Goal: Use online tool/utility: Utilize a website feature to perform a specific function

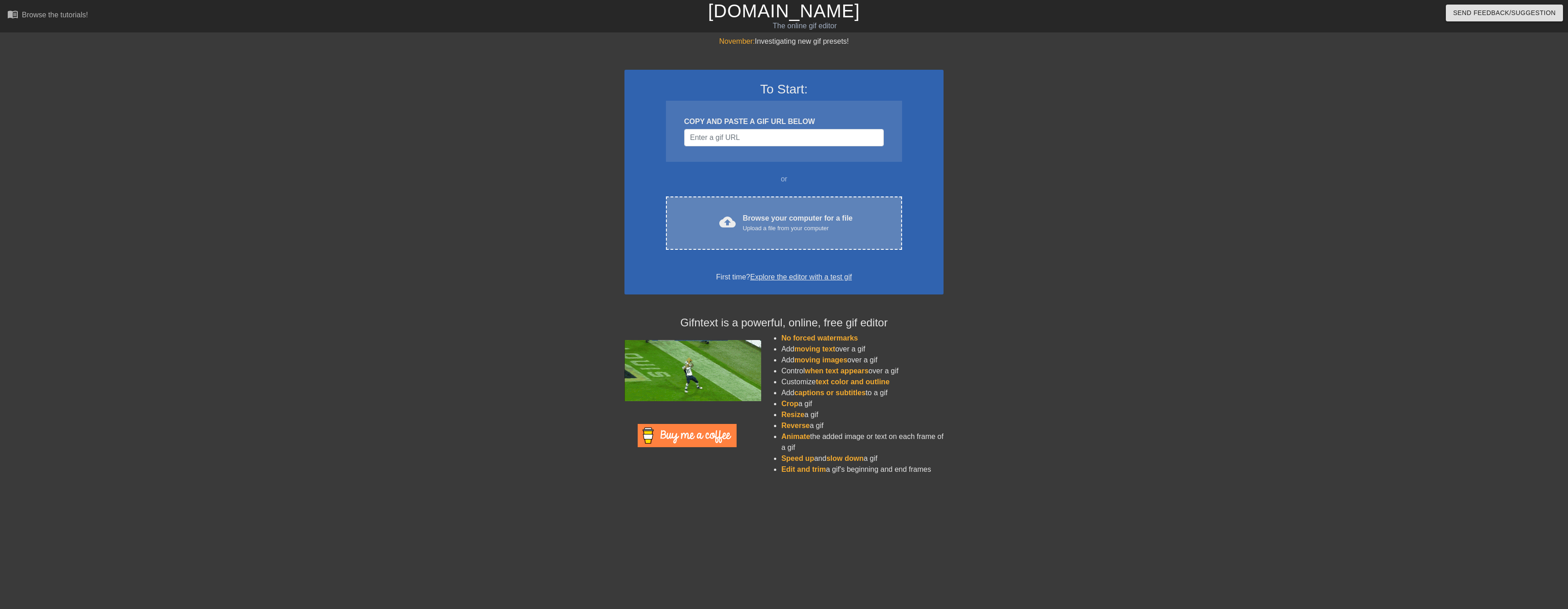
click at [732, 219] on span "cloud_upload" at bounding box center [728, 223] width 17 height 17
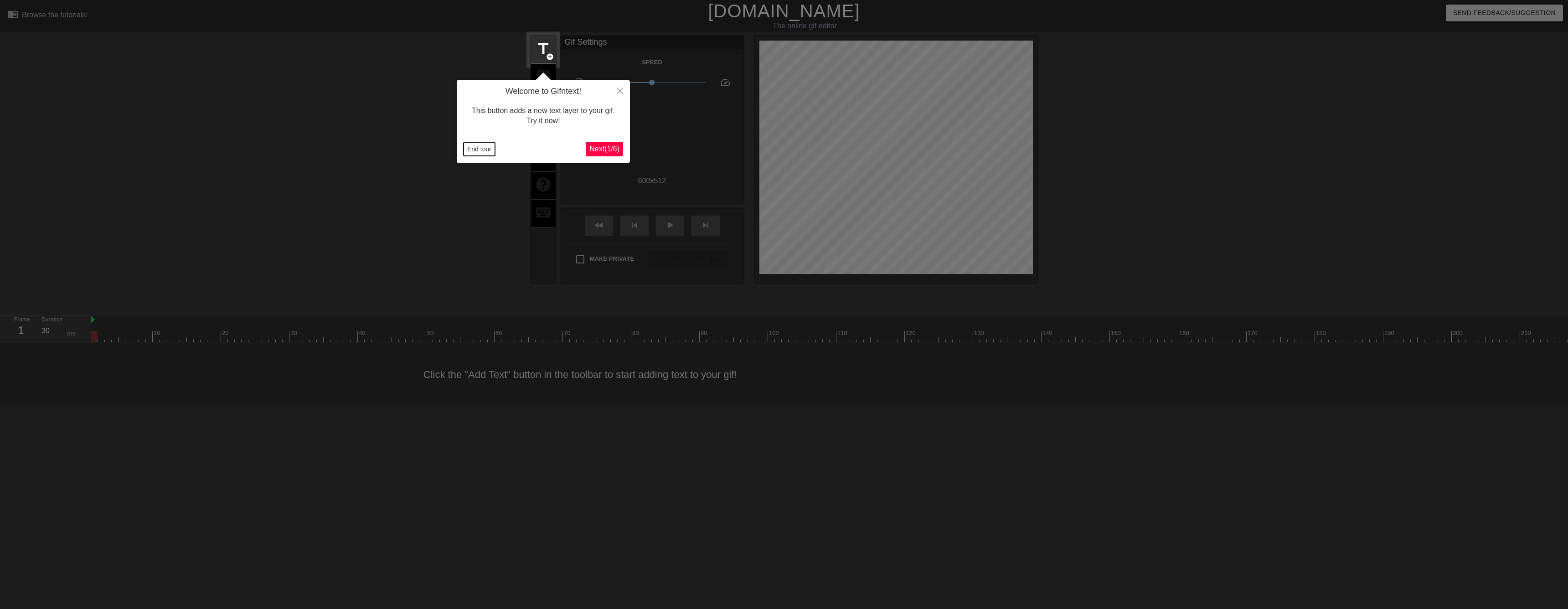
click at [478, 147] on button "End tour" at bounding box center [479, 149] width 32 height 14
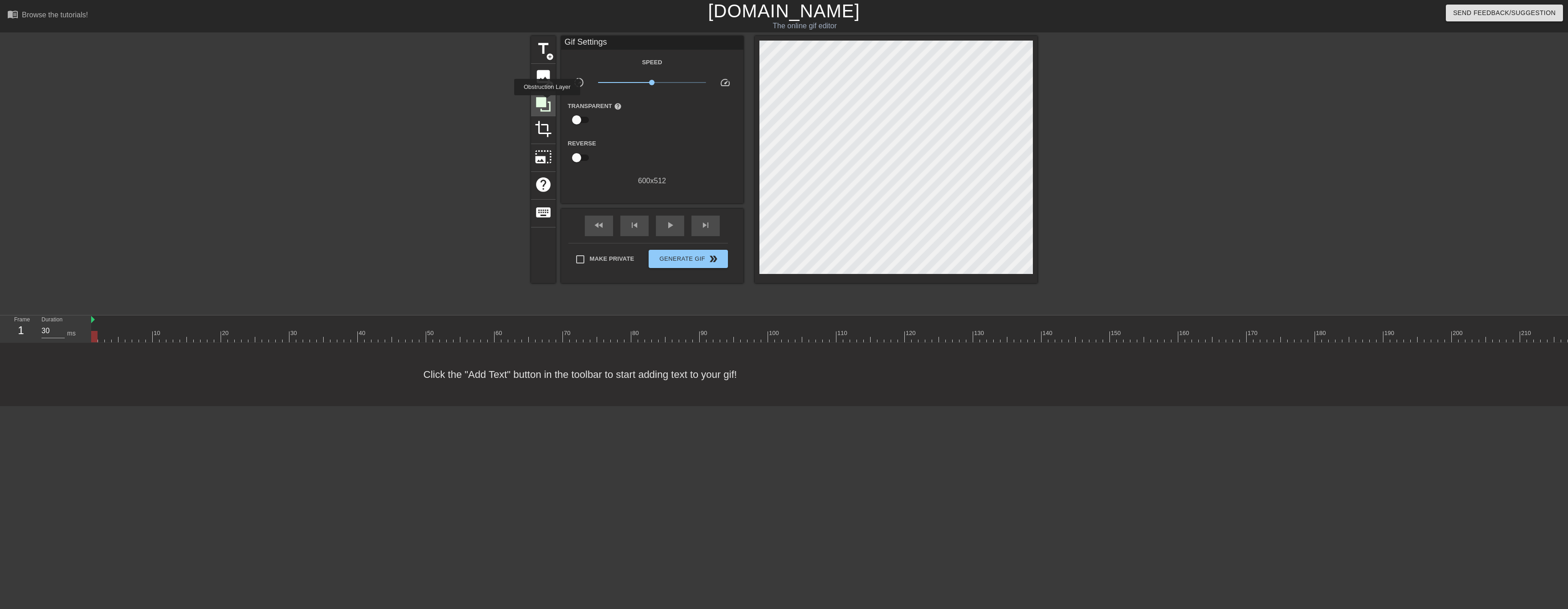
click at [547, 102] on icon at bounding box center [543, 104] width 17 height 17
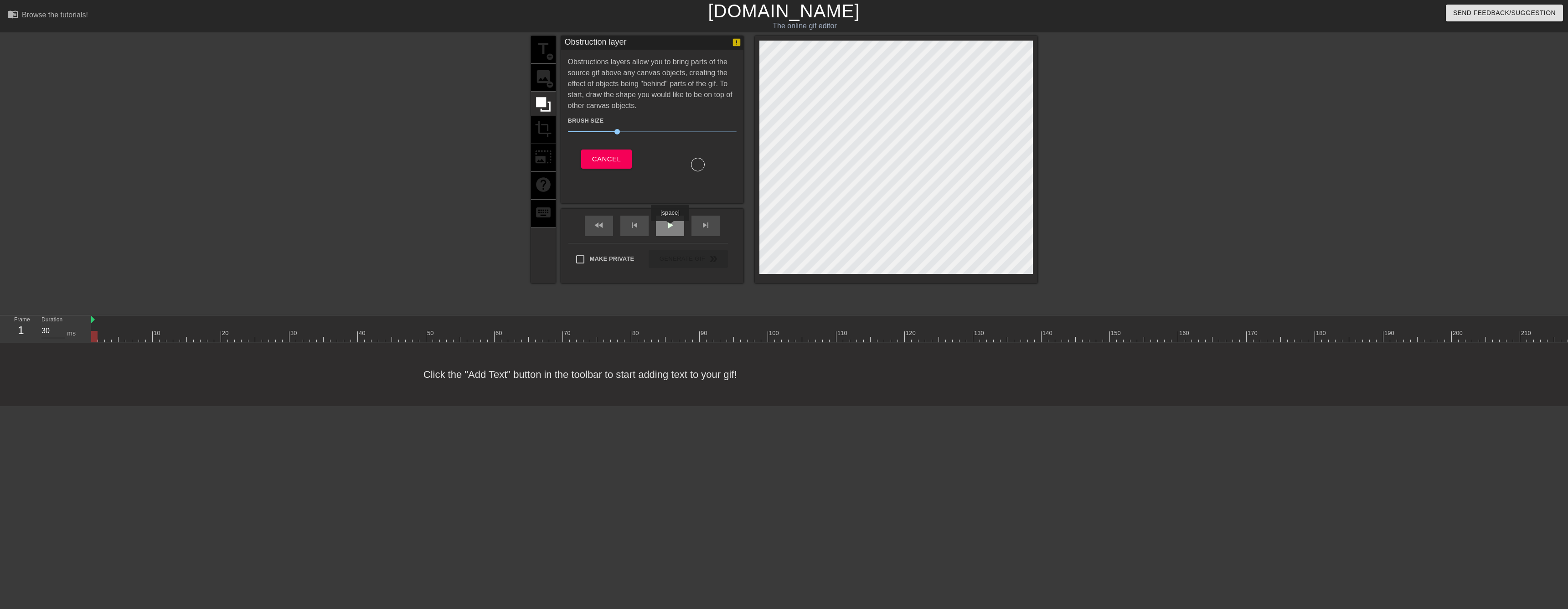
click at [669, 228] on span "play_arrow" at bounding box center [670, 225] width 11 height 11
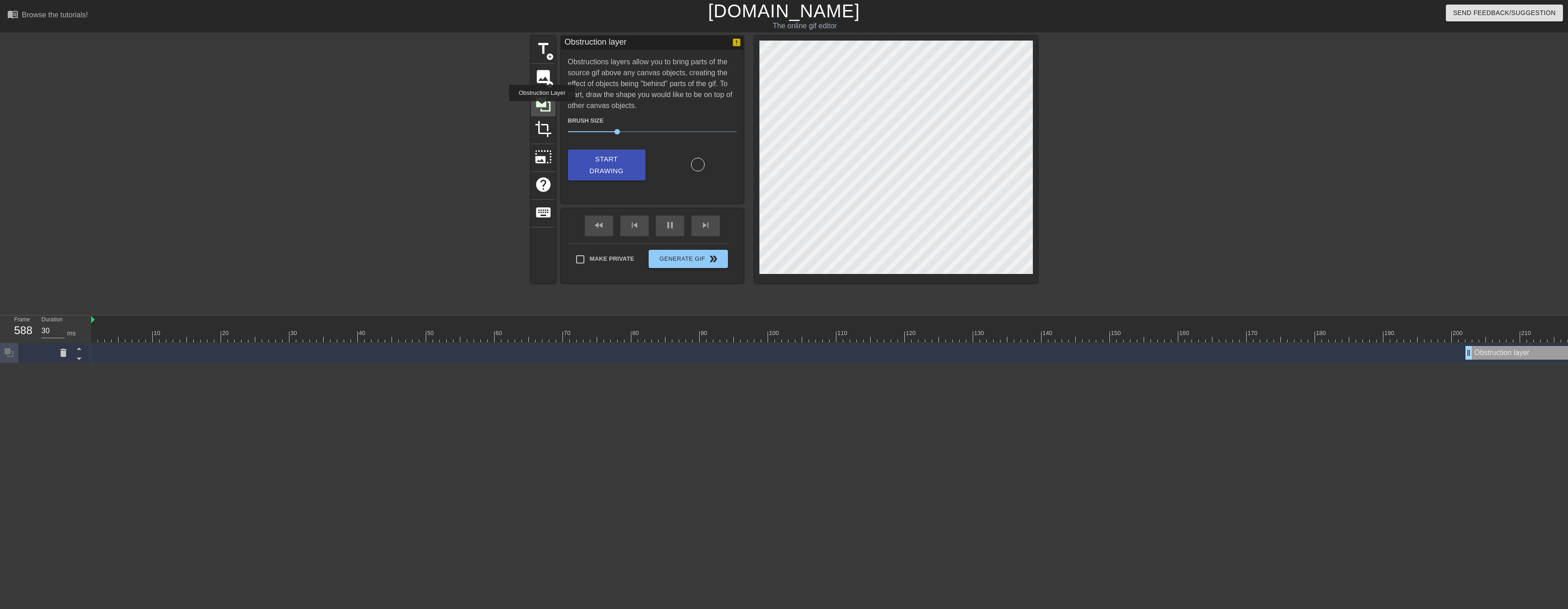
click at [542, 107] on icon at bounding box center [543, 104] width 17 height 17
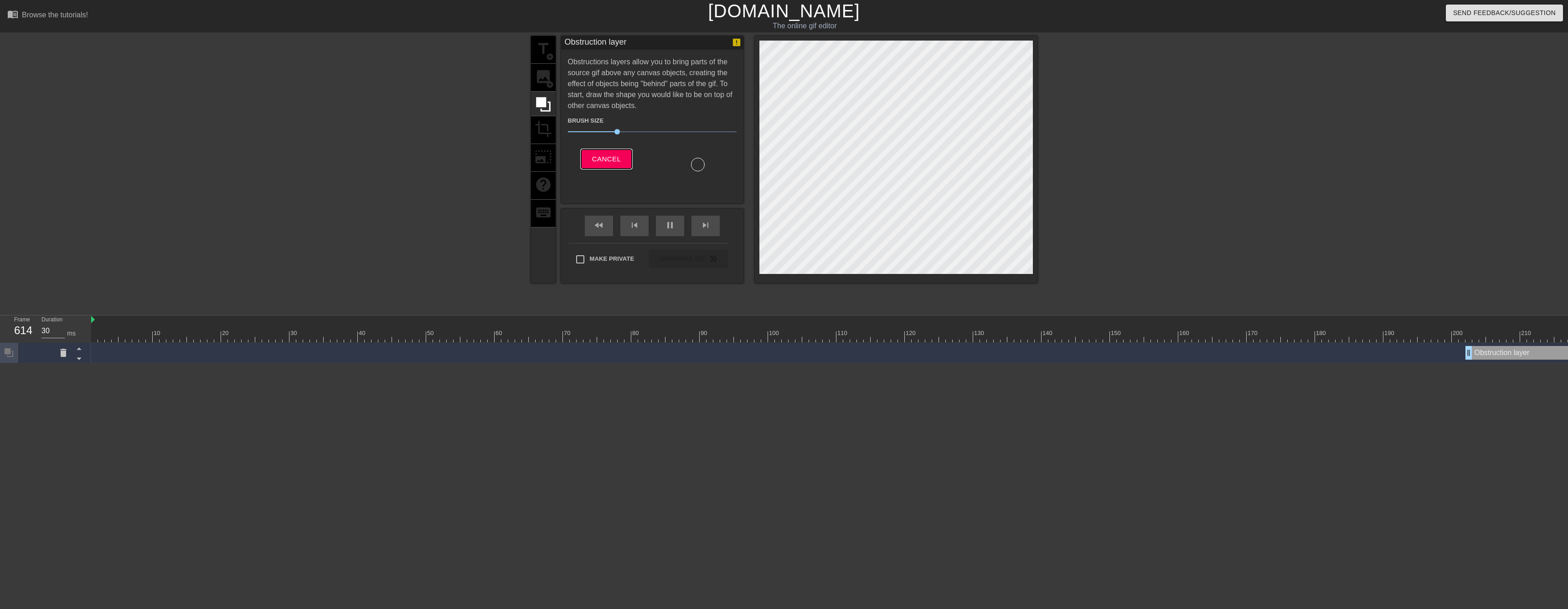
click at [617, 162] on span "Cancel" at bounding box center [606, 159] width 29 height 12
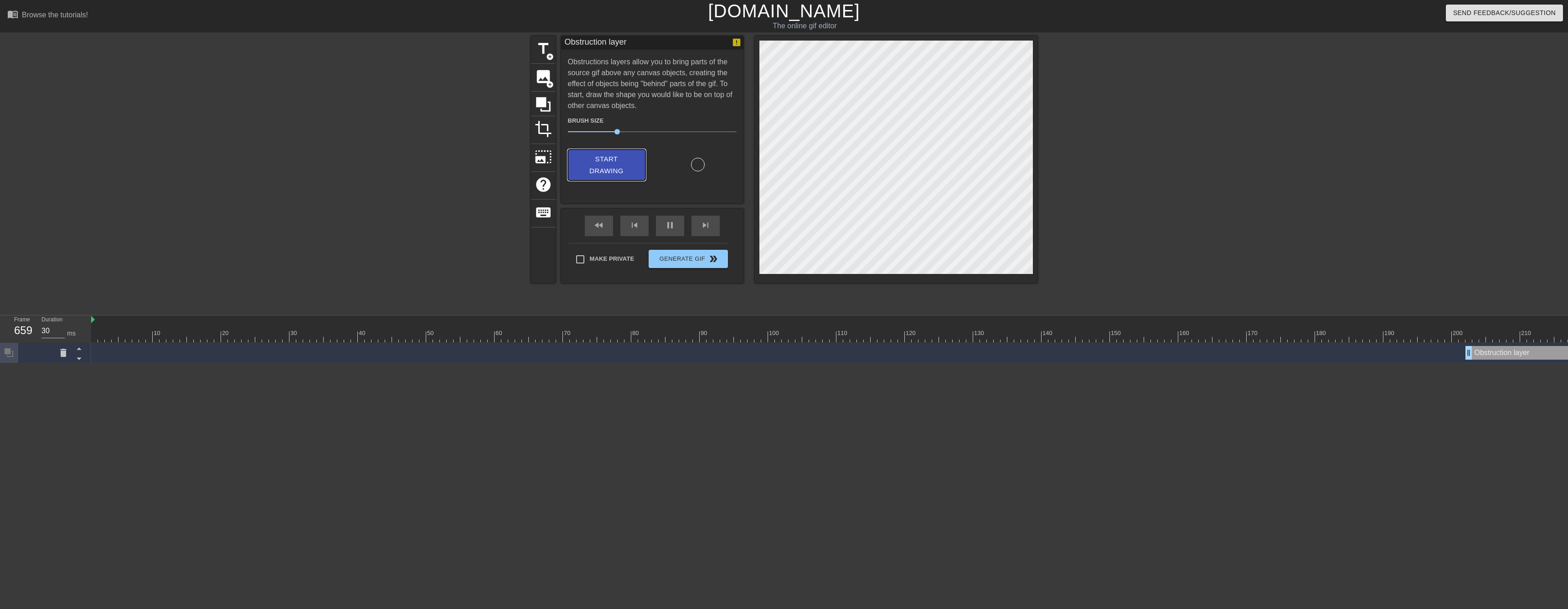
click at [599, 166] on span "Start Drawing" at bounding box center [606, 165] width 55 height 24
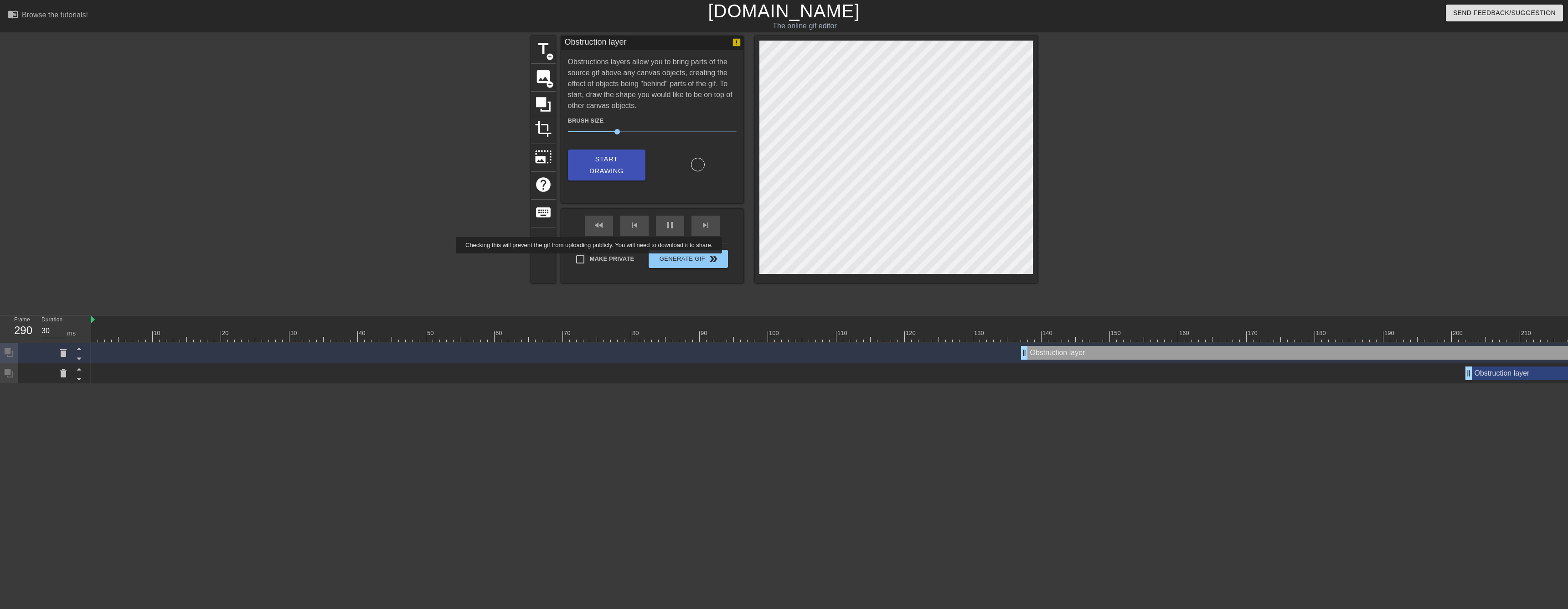
type input "40"
click at [590, 259] on input "Make Private" at bounding box center [581, 260] width 19 height 19
checkbox input "true"
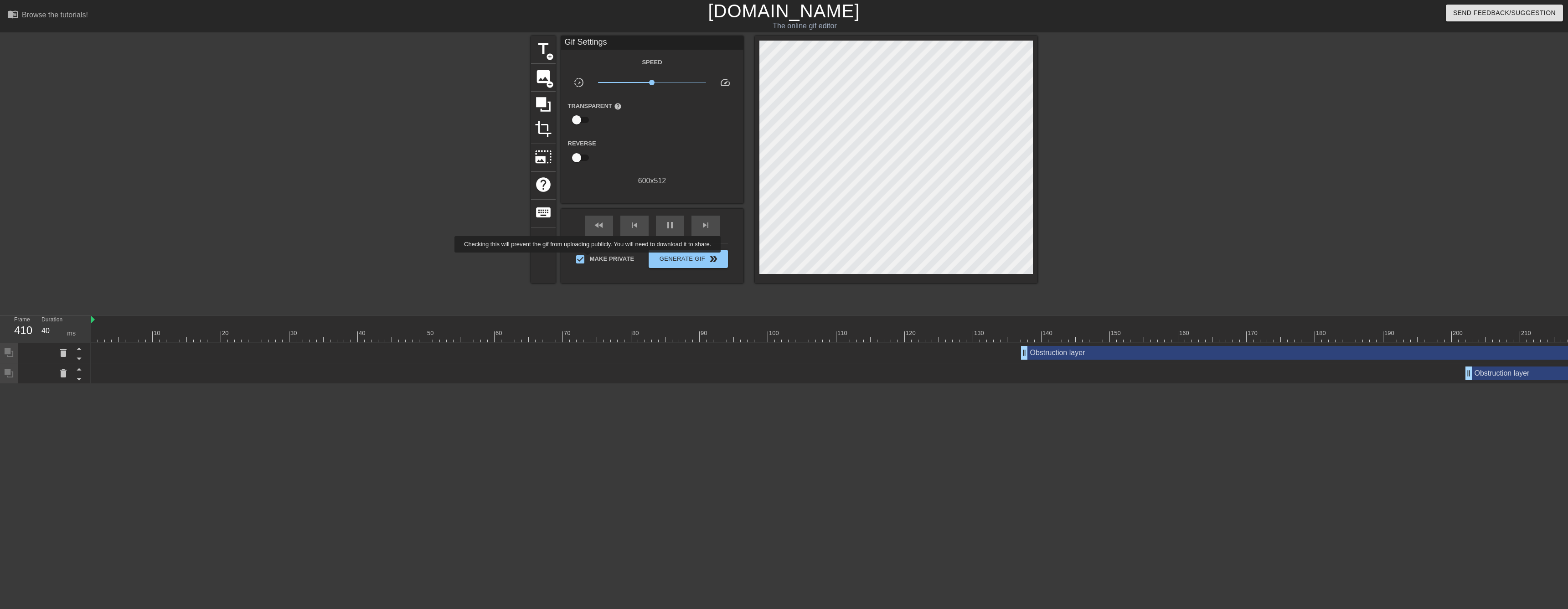
type input "30"
click at [590, 259] on input "Make Private" at bounding box center [581, 260] width 19 height 19
checkbox input "false"
drag, startPoint x: 579, startPoint y: 120, endPoint x: 603, endPoint y: 121, distance: 24.0
click at [603, 121] on div "Transparent help" at bounding box center [599, 114] width 76 height 29
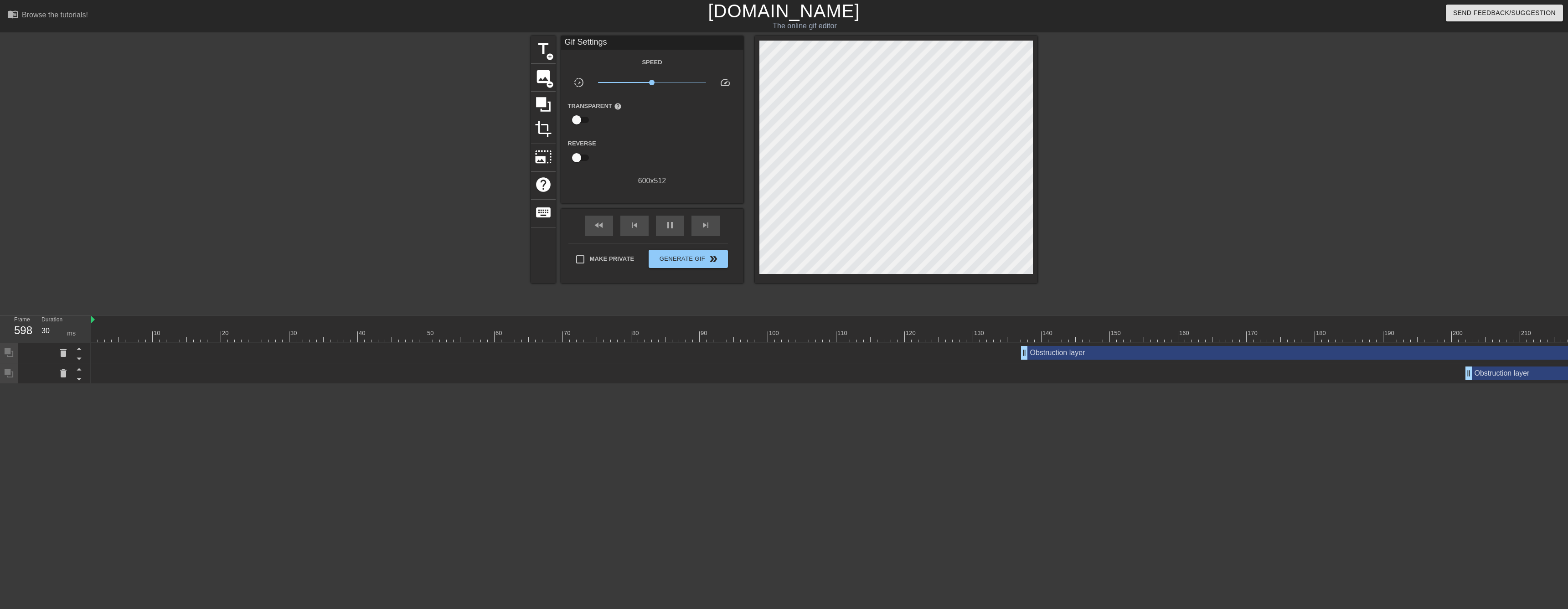
drag, startPoint x: 581, startPoint y: 122, endPoint x: 595, endPoint y: 118, distance: 14.6
click at [595, 118] on div "Transparent help" at bounding box center [599, 114] width 76 height 29
type input "30"
click at [577, 118] on input "checkbox" at bounding box center [576, 120] width 52 height 17
checkbox input "true"
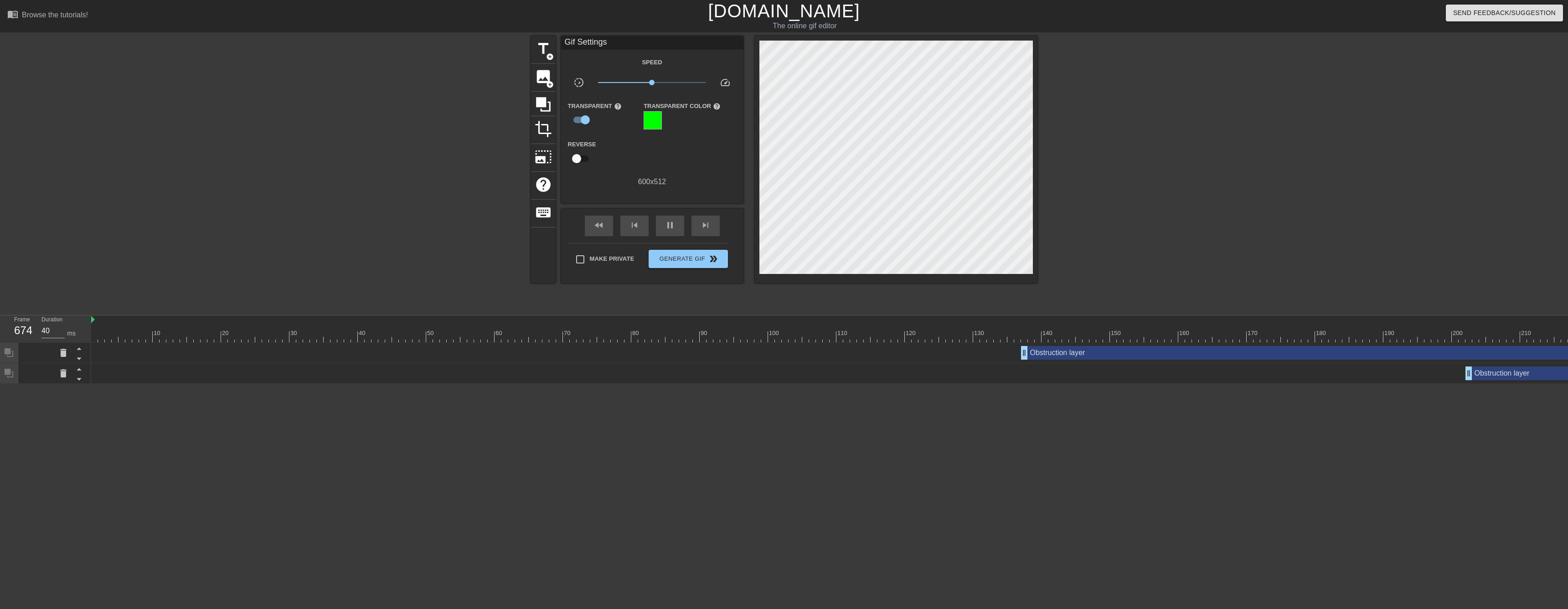
click at [656, 120] on div at bounding box center [653, 120] width 18 height 18
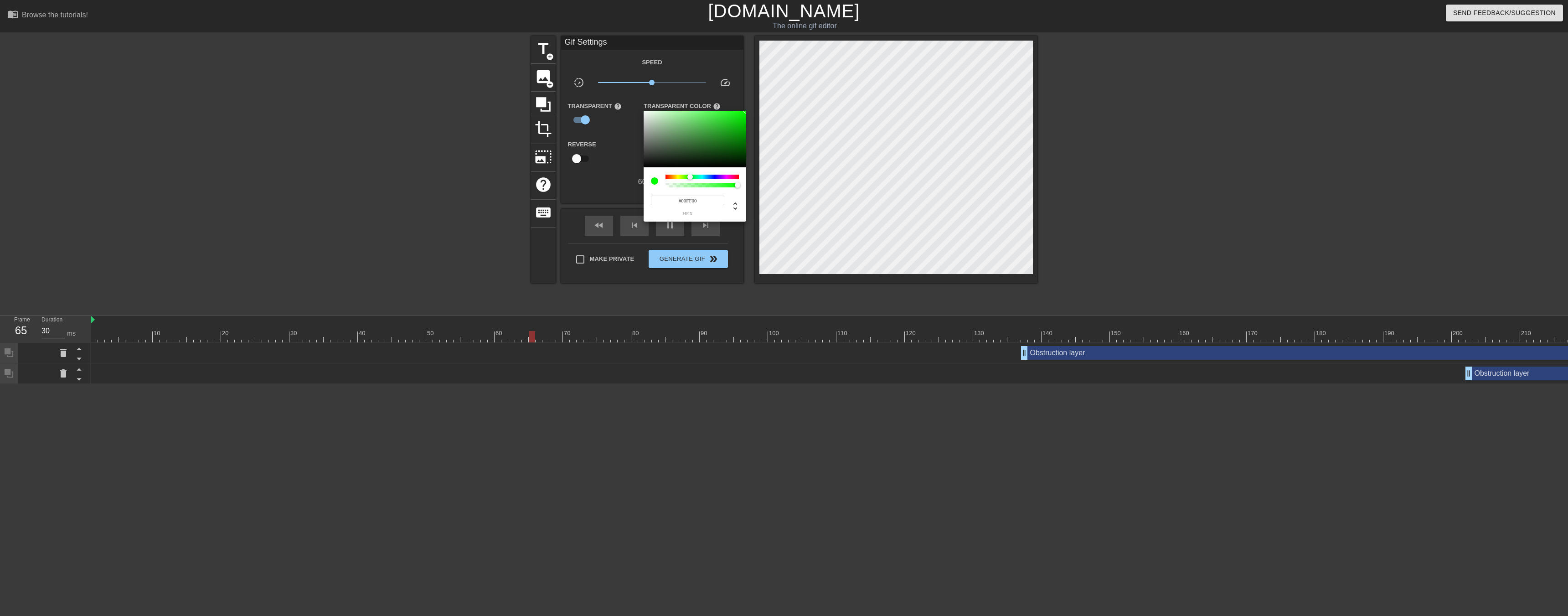
click at [618, 152] on div at bounding box center [784, 308] width 1568 height 616
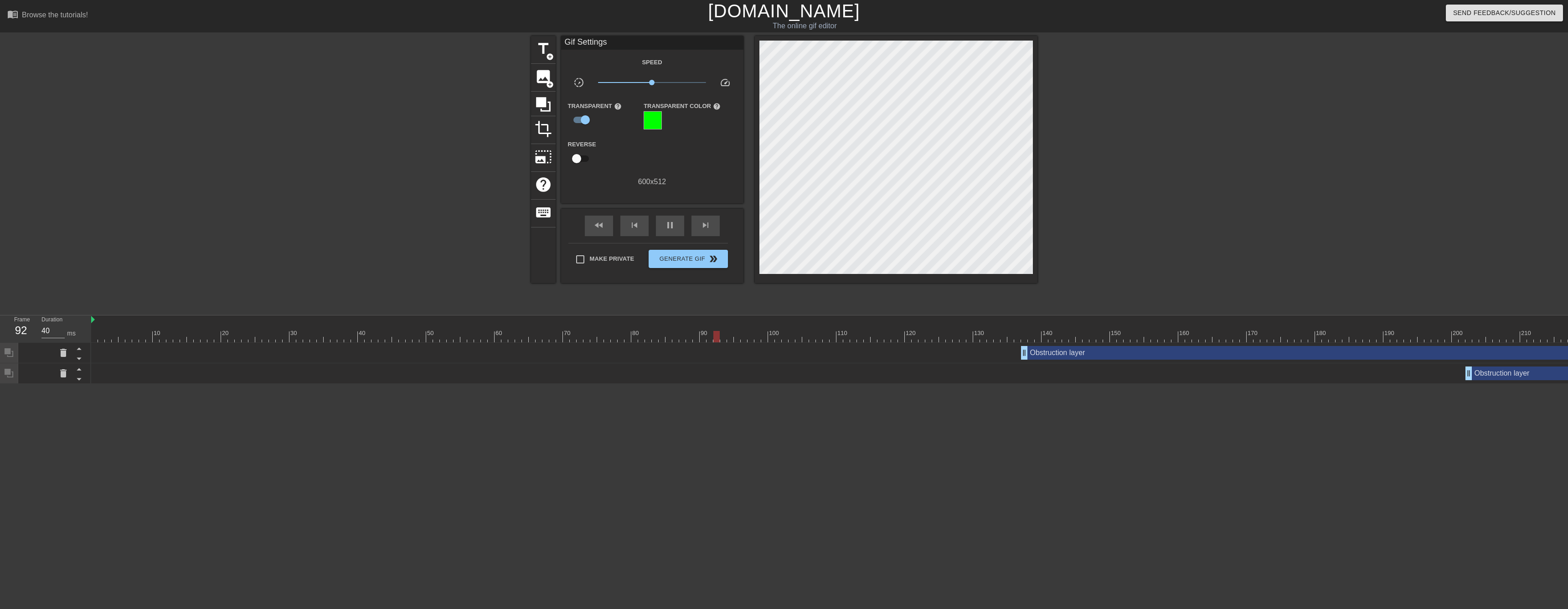
type input "30"
click at [580, 158] on input "checkbox" at bounding box center [576, 158] width 52 height 17
checkbox input "true"
type input "40"
click at [580, 158] on input "checkbox" at bounding box center [585, 158] width 52 height 17
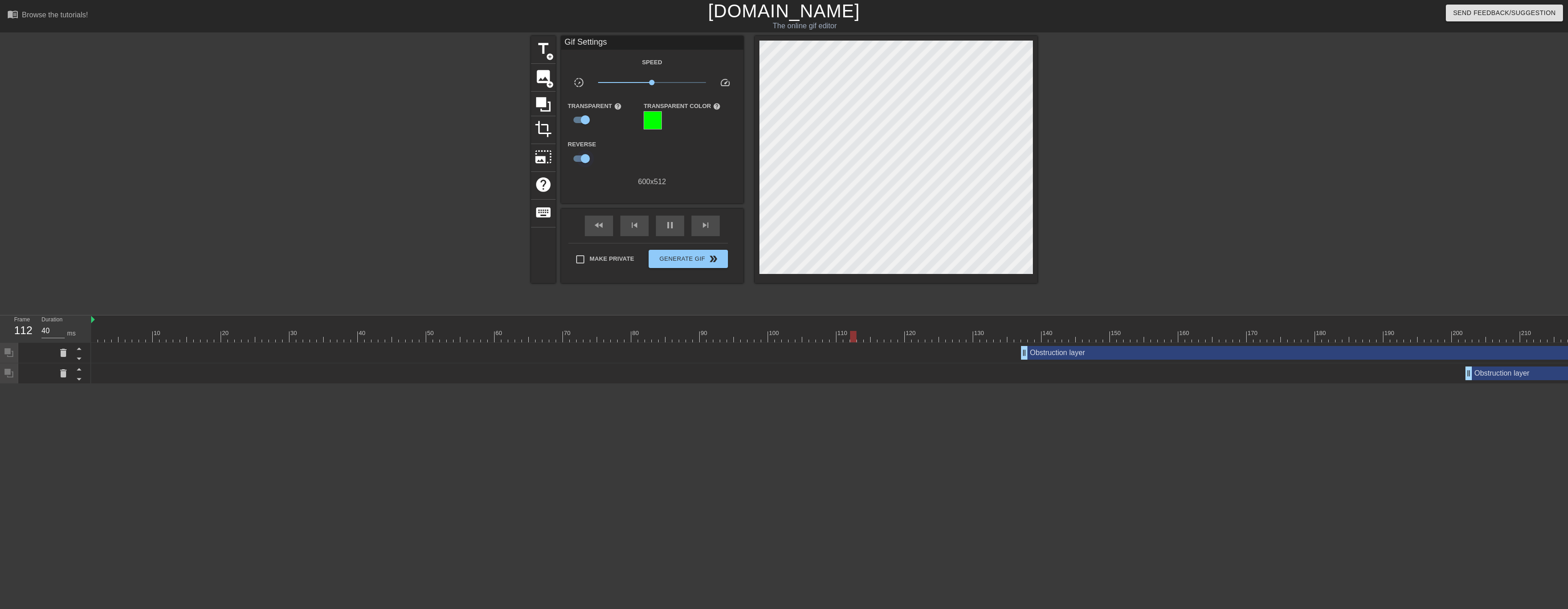
checkbox input "false"
type input "30"
click at [580, 158] on input "checkbox" at bounding box center [576, 158] width 52 height 17
checkbox input "true"
type input "30"
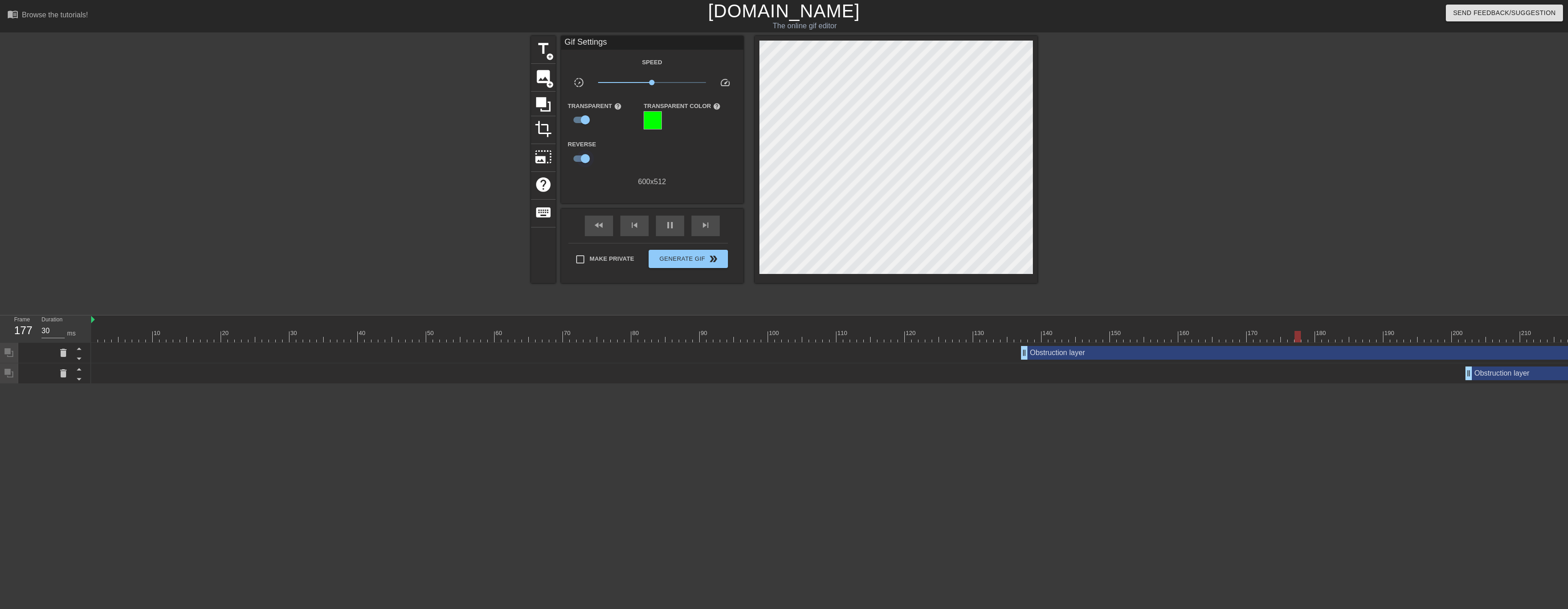
click at [580, 158] on input "checkbox" at bounding box center [585, 158] width 52 height 17
checkbox input "false"
click at [546, 107] on icon at bounding box center [543, 104] width 17 height 17
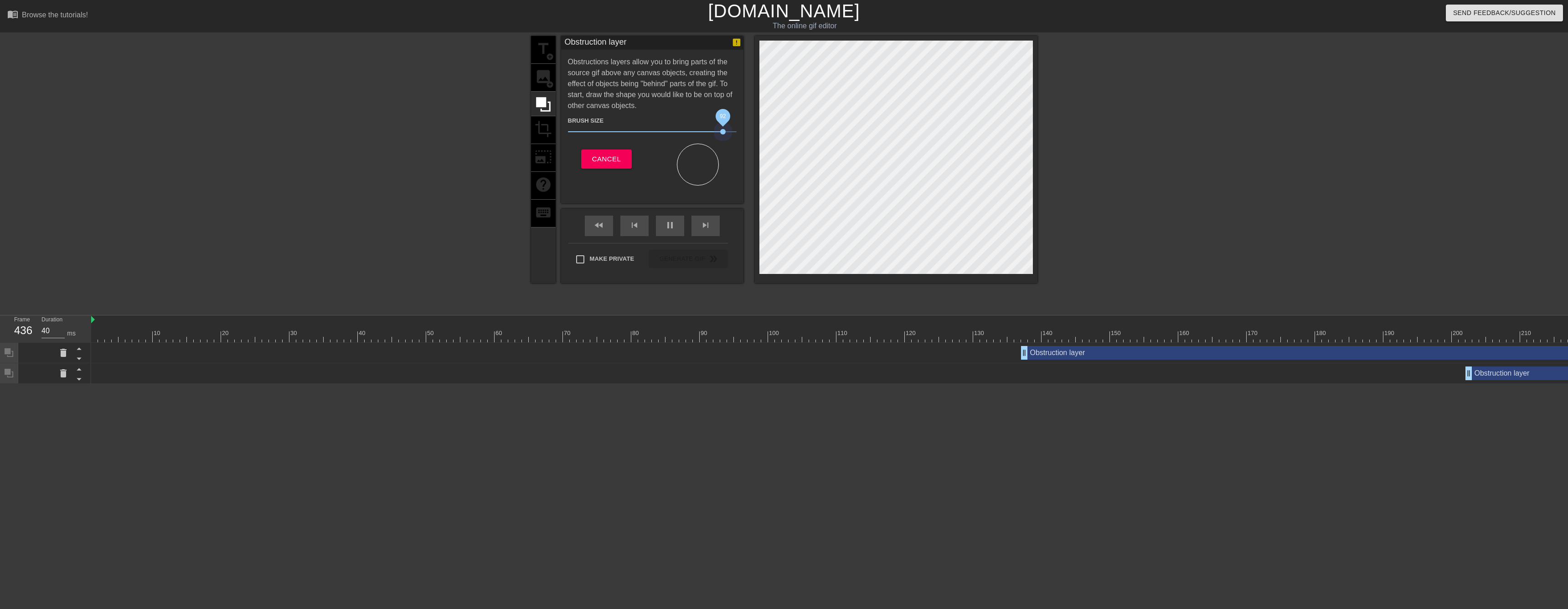
drag, startPoint x: 617, startPoint y: 129, endPoint x: 723, endPoint y: 129, distance: 106.0
click at [723, 129] on span "92" at bounding box center [652, 131] width 168 height 11
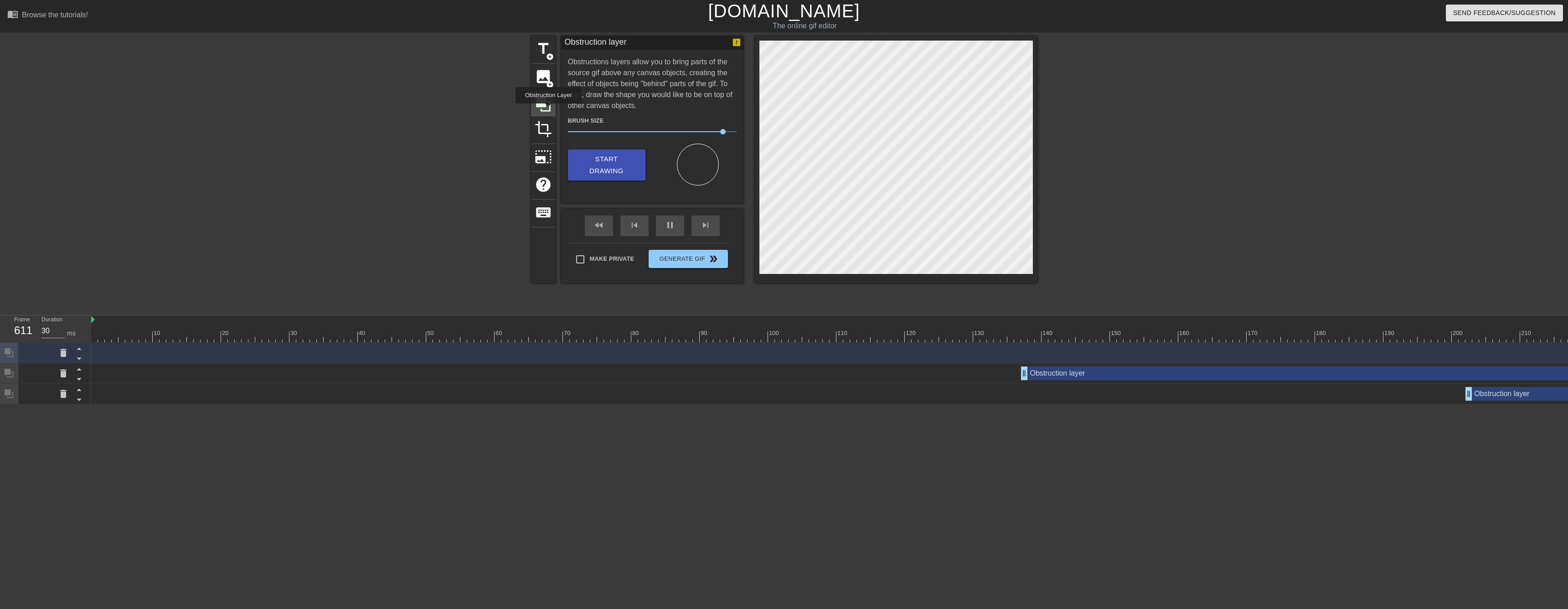
click at [548, 110] on icon at bounding box center [543, 104] width 15 height 15
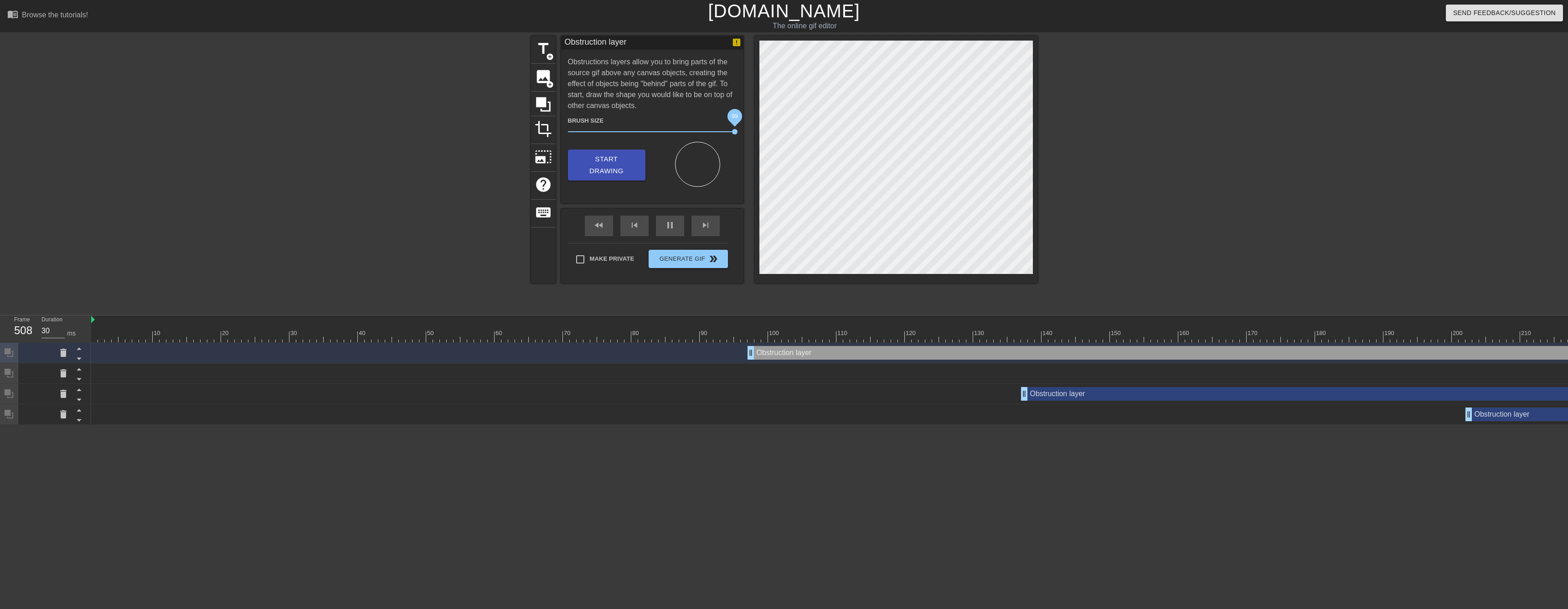
drag, startPoint x: 723, startPoint y: 134, endPoint x: 734, endPoint y: 131, distance: 11.4
click at [734, 131] on span "99" at bounding box center [652, 131] width 168 height 11
drag, startPoint x: 732, startPoint y: 129, endPoint x: 726, endPoint y: 131, distance: 6.3
click at [726, 131] on span "94" at bounding box center [726, 132] width 6 height 6
drag, startPoint x: 726, startPoint y: 132, endPoint x: 716, endPoint y: 133, distance: 10.0
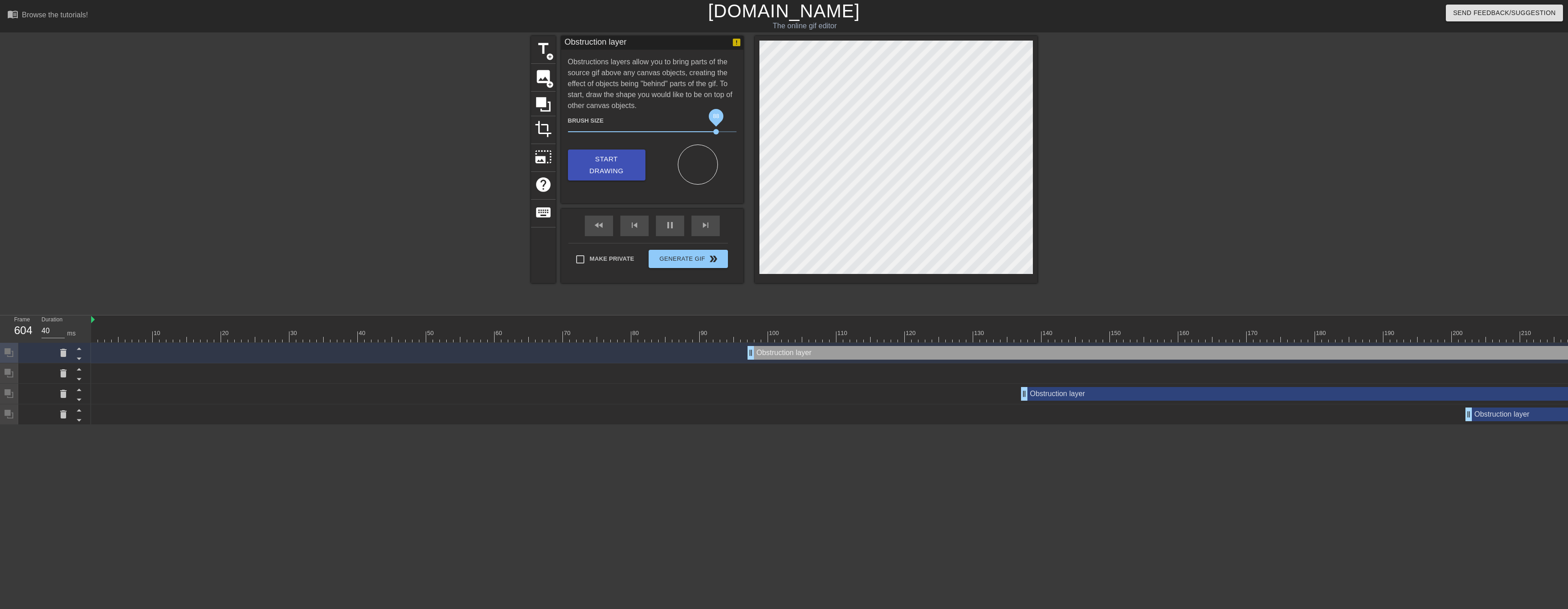
click at [716, 133] on span "88" at bounding box center [716, 132] width 6 height 6
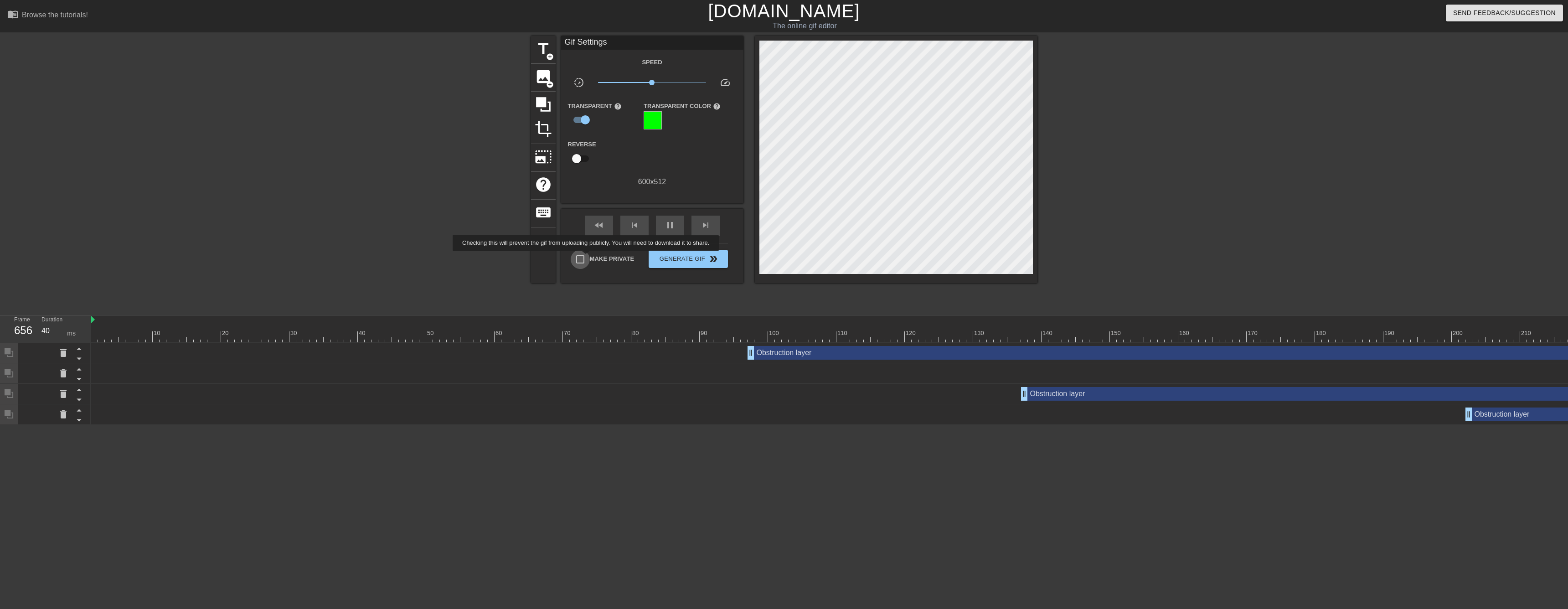
type input "30"
click at [588, 258] on input "Make Private" at bounding box center [581, 260] width 19 height 19
checkbox input "true"
drag, startPoint x: 653, startPoint y: 81, endPoint x: 732, endPoint y: 83, distance: 79.0
click at [732, 83] on div "slow_motion_video x10.0 speed" at bounding box center [653, 84] width 183 height 14
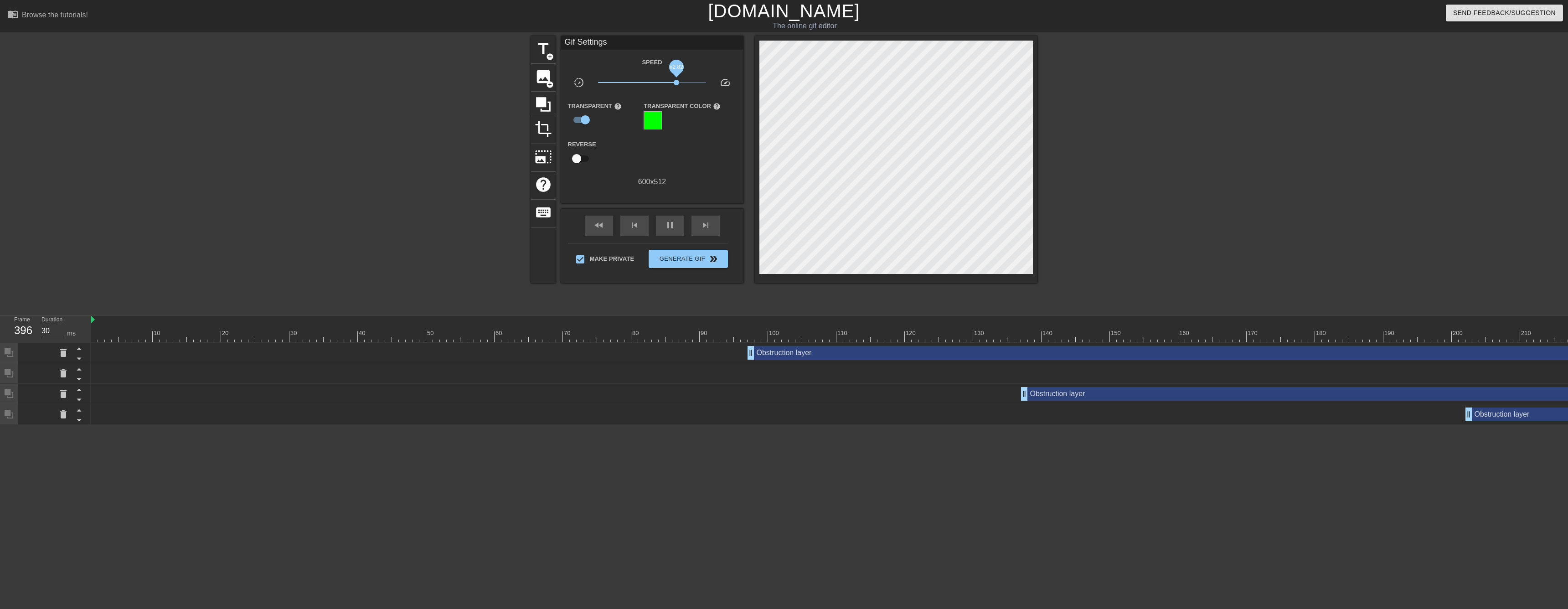
drag, startPoint x: 705, startPoint y: 82, endPoint x: 674, endPoint y: 85, distance: 31.1
click at [674, 85] on span "x2.82" at bounding box center [676, 82] width 6 height 6
type input "40"
click at [584, 122] on input "checkbox" at bounding box center [585, 120] width 52 height 17
checkbox input "false"
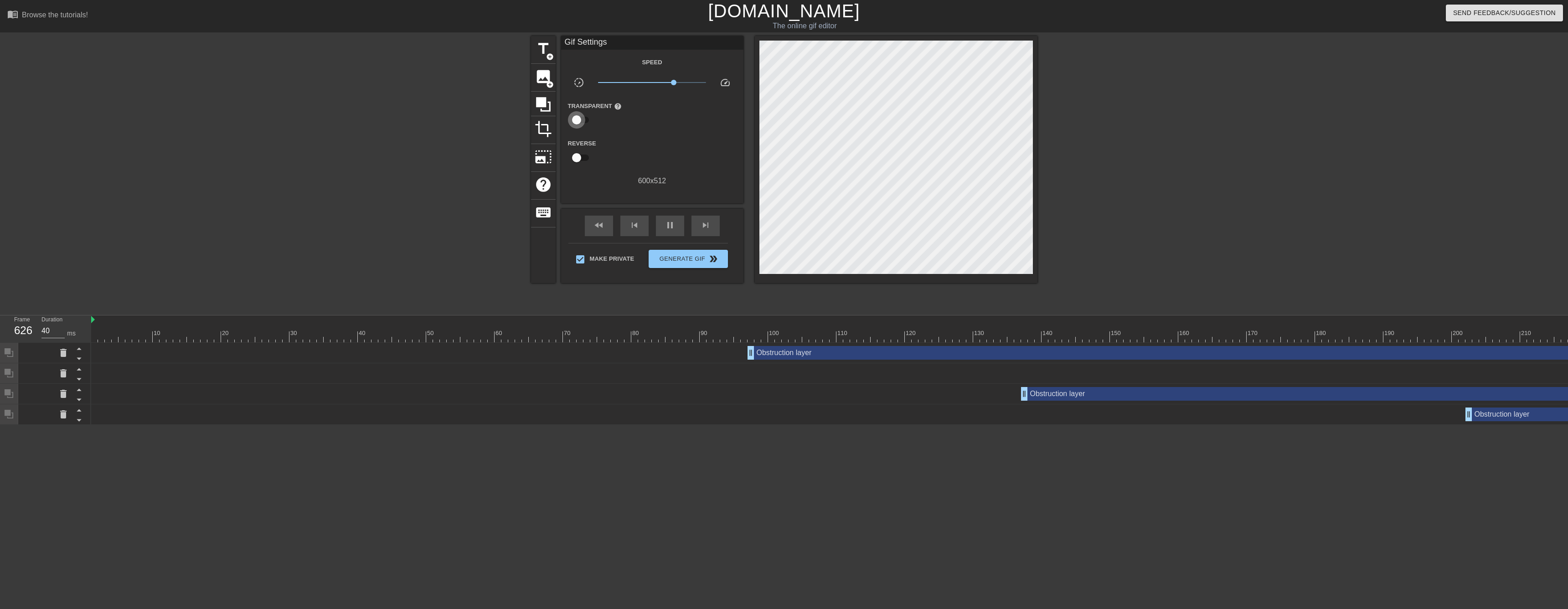
type input "30"
click at [582, 122] on input "checkbox" at bounding box center [576, 120] width 52 height 17
checkbox input "true"
type input "30"
click at [582, 122] on input "checkbox" at bounding box center [585, 120] width 52 height 17
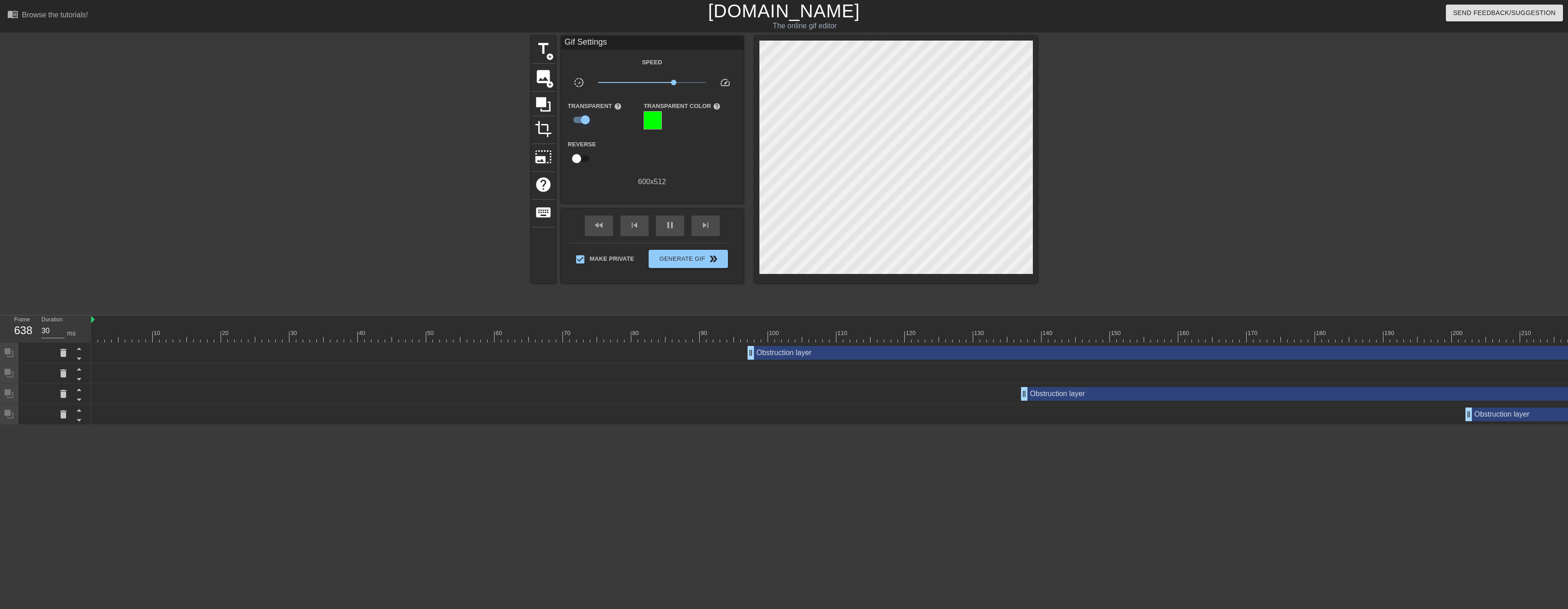
checkbox input "false"
drag, startPoint x: 673, startPoint y: 82, endPoint x: 491, endPoint y: 96, distance: 182.5
click at [491, 96] on div "title add_circle image add_circle crop photo_size_select_large help keyboard Gi…" at bounding box center [784, 172] width 1568 height 273
click at [773, 93] on div "title add_circle image add_circle crop photo_size_select_large help keyboard Gi…" at bounding box center [784, 159] width 507 height 247
click at [713, 227] on div "skip_next" at bounding box center [706, 226] width 28 height 21
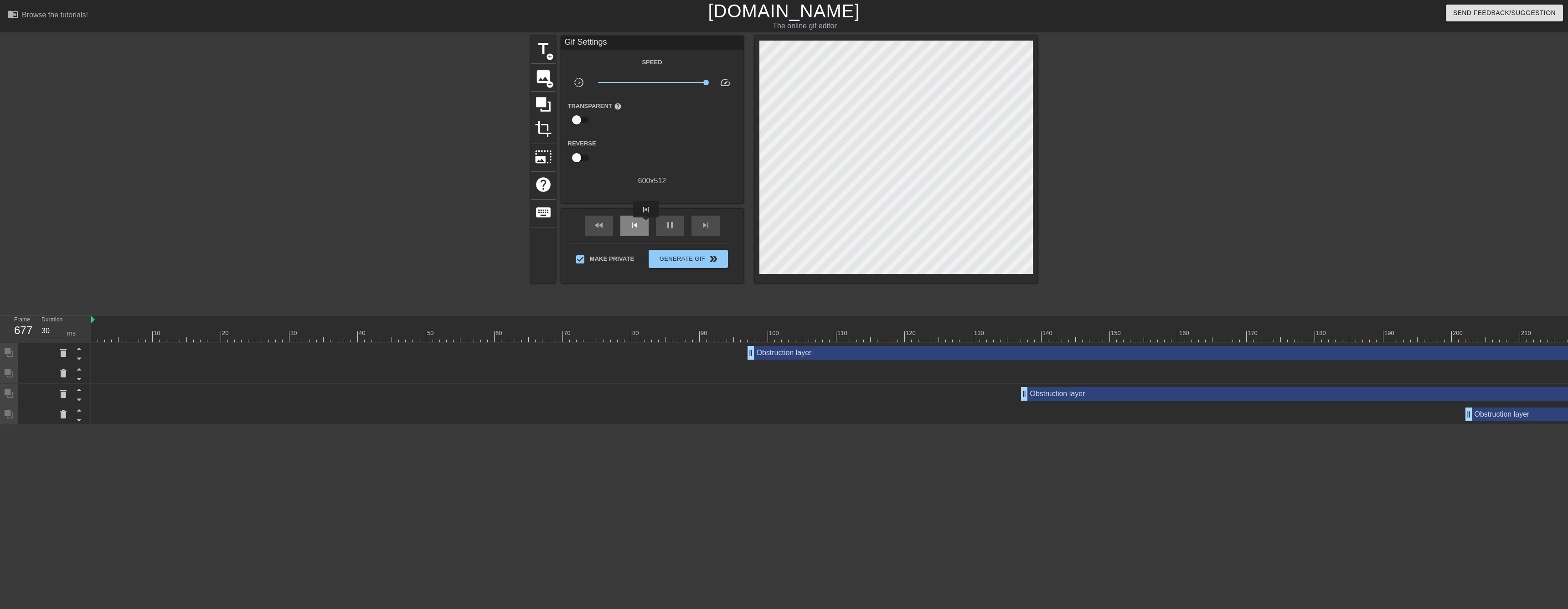
click at [646, 224] on div "skip_previous" at bounding box center [635, 226] width 28 height 21
click at [710, 224] on span "skip_next" at bounding box center [705, 225] width 11 height 11
click at [547, 84] on span "add_circle" at bounding box center [550, 84] width 8 height 8
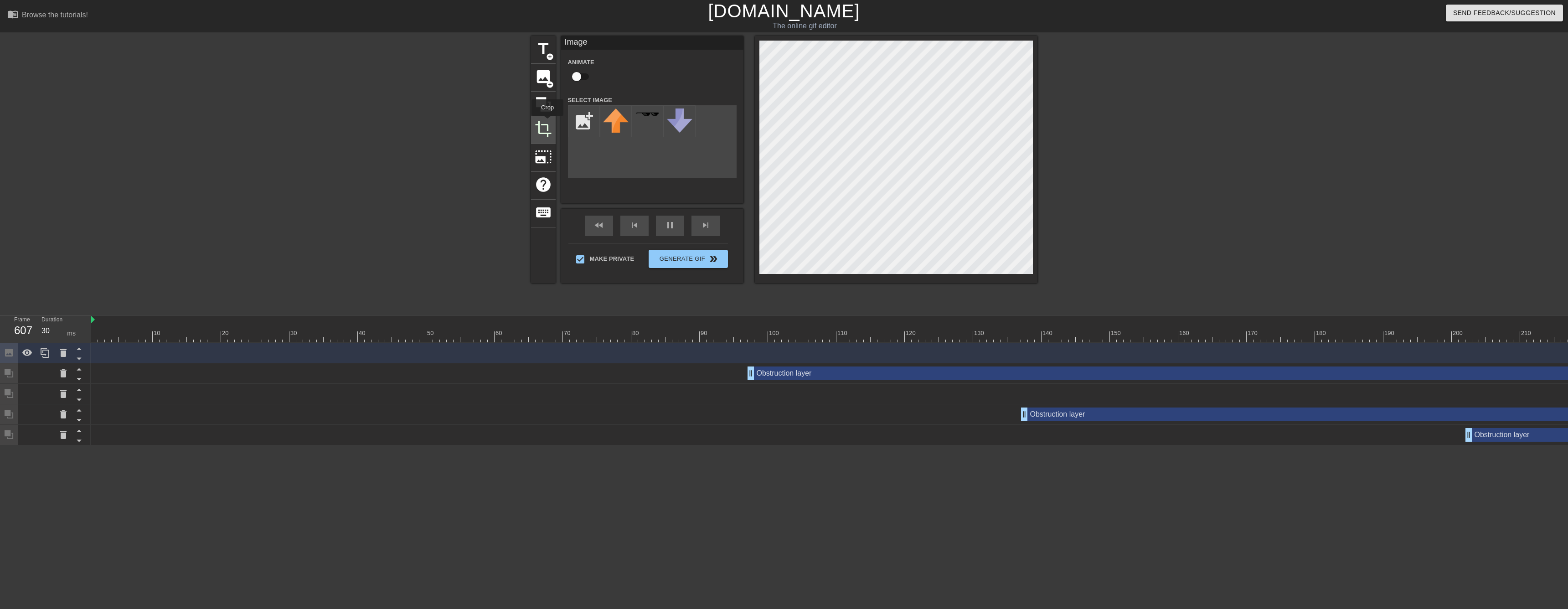
click at [547, 122] on span "crop" at bounding box center [543, 129] width 17 height 17
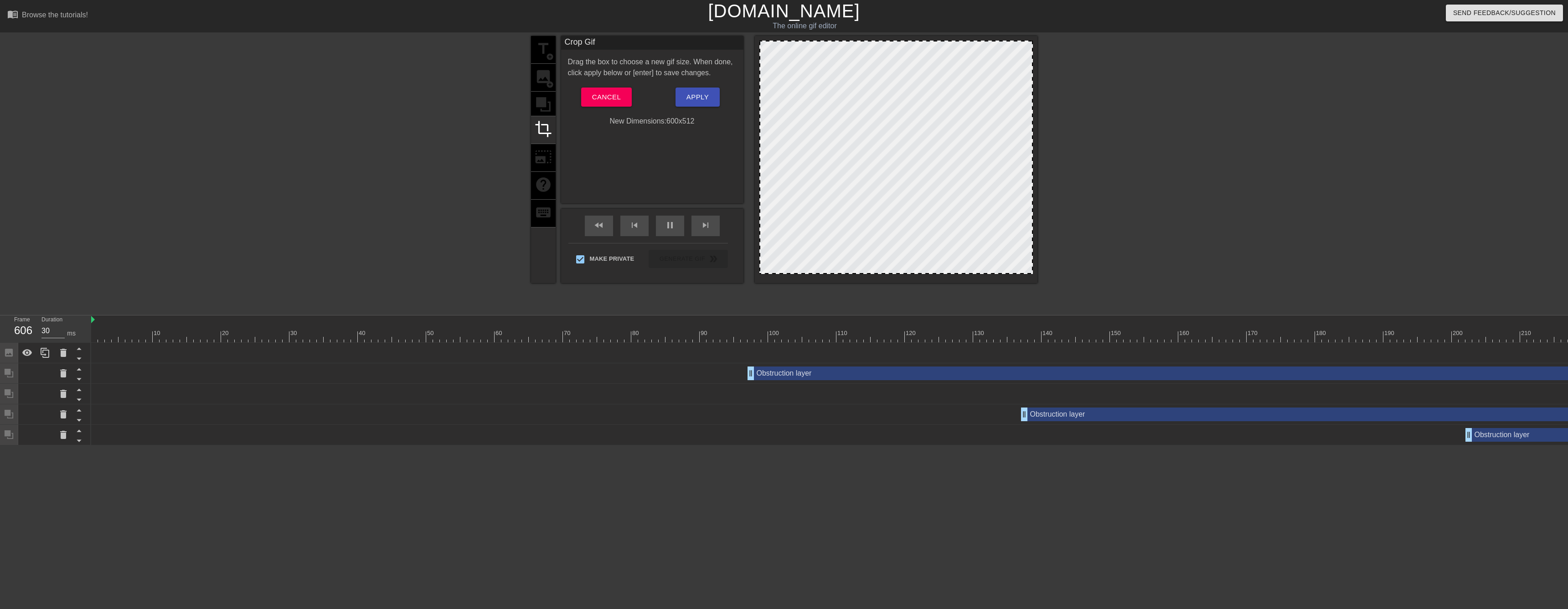
drag, startPoint x: 1031, startPoint y: 41, endPoint x: 1110, endPoint y: 32, distance: 79.5
click at [1110, 32] on div "menu_book Browse the tutorials! [DOMAIN_NAME] The online gif editor Send Feedba…" at bounding box center [784, 223] width 1568 height 446
type input "30"
